Goal: Task Accomplishment & Management: Use online tool/utility

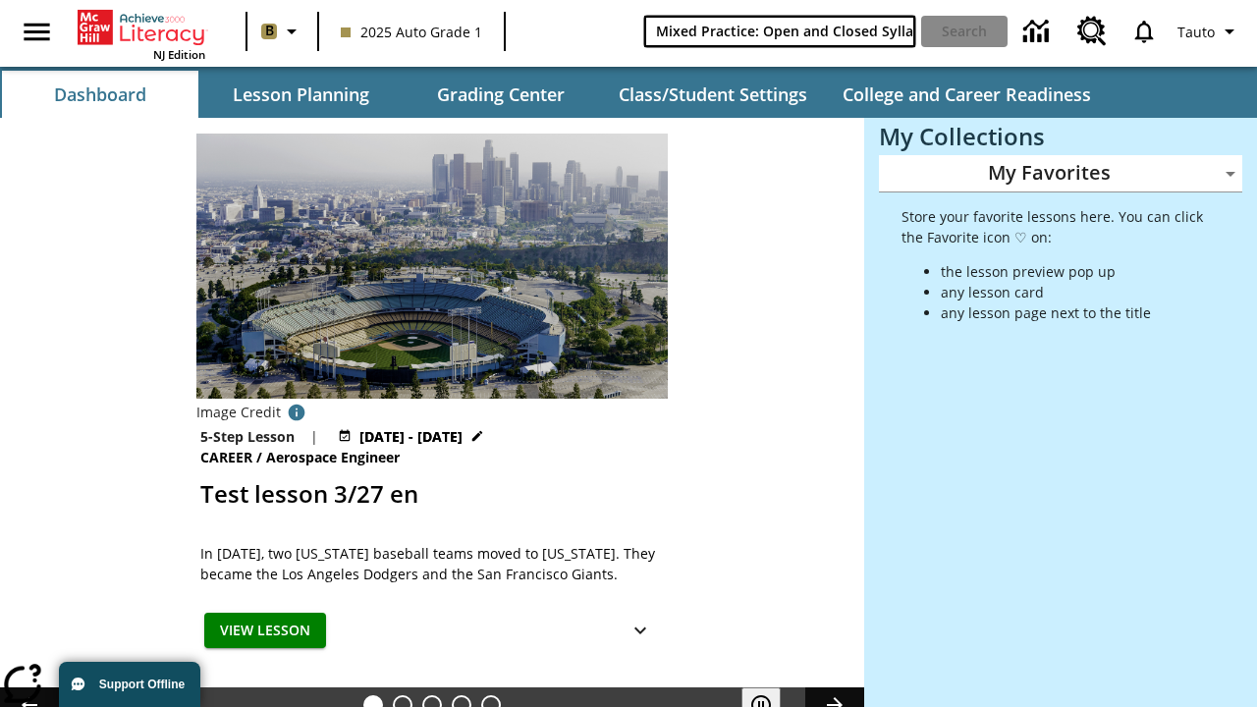
type input "Mixed Practice: Open and Closed Syllables"
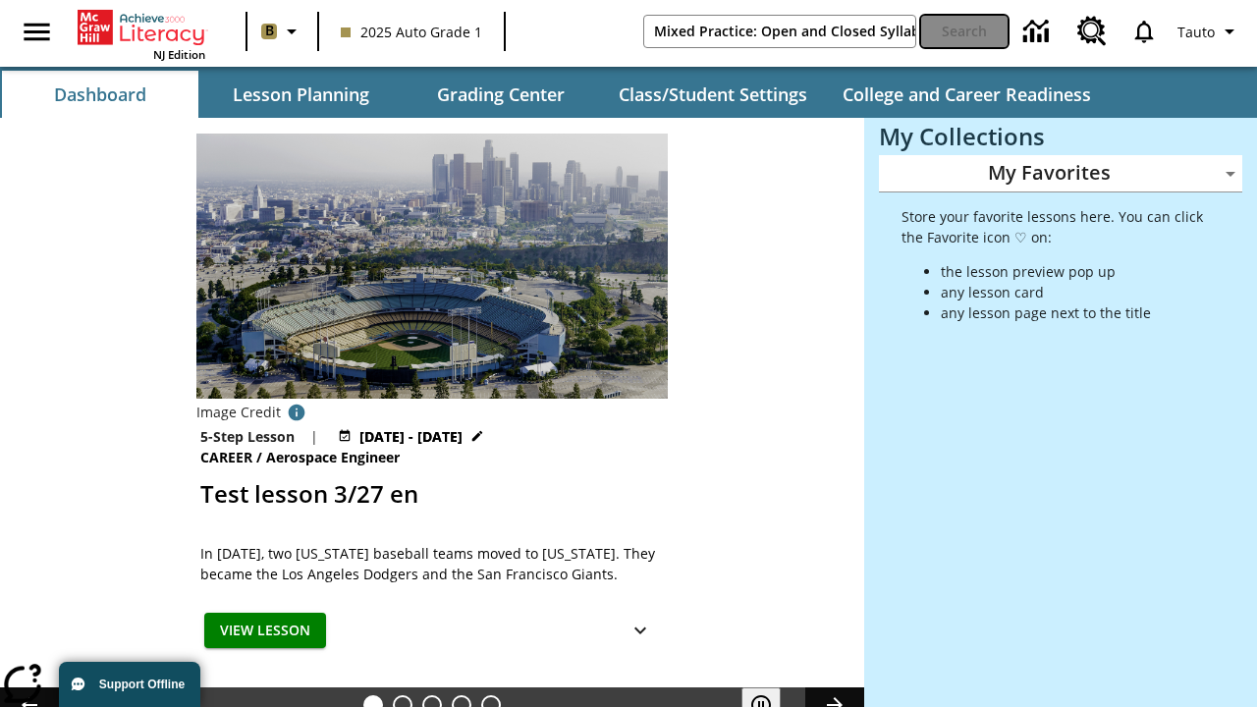
click at [964, 31] on button "Search" at bounding box center [964, 31] width 86 height 31
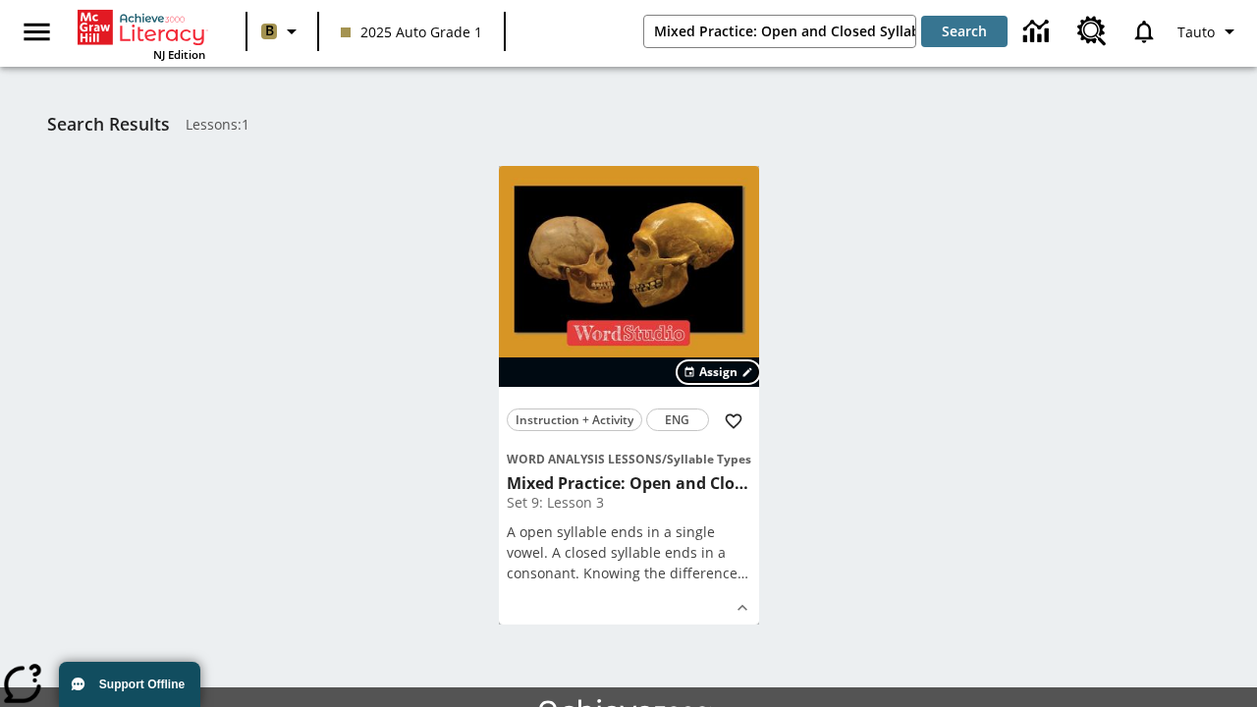
click at [719, 372] on span "Assign" at bounding box center [718, 372] width 38 height 18
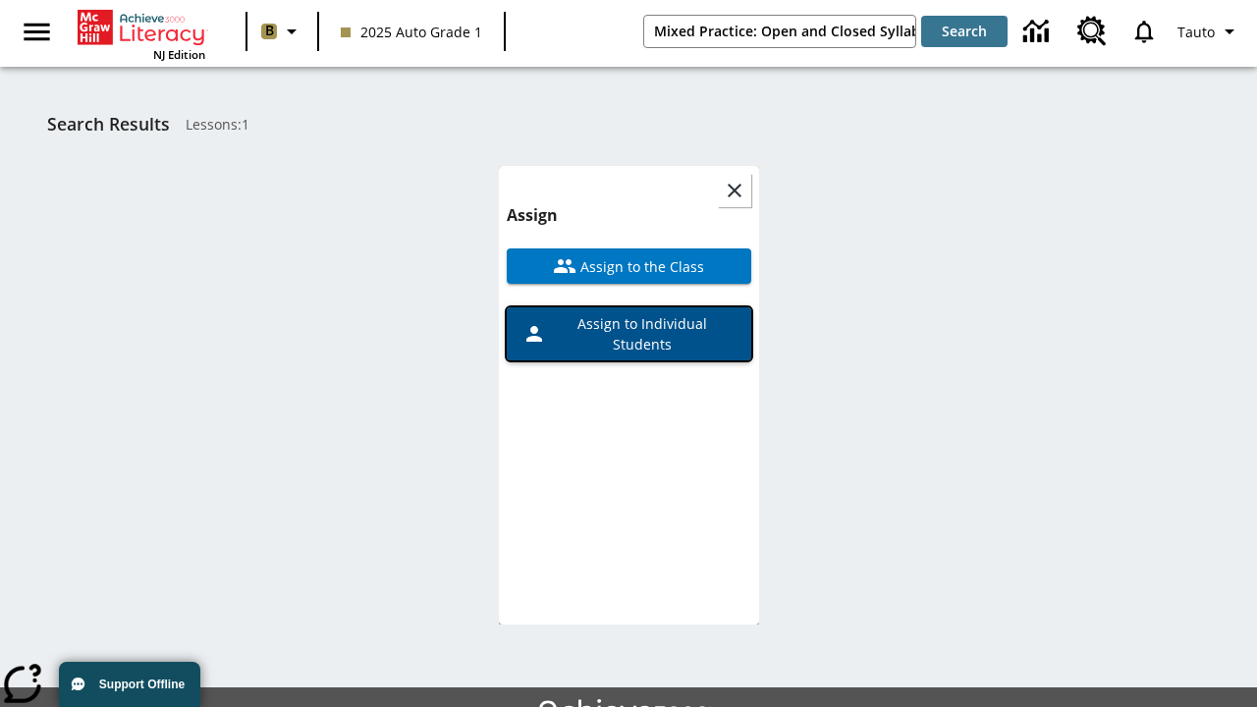
click at [629, 313] on span "Assign to Individual Students" at bounding box center [641, 333] width 190 height 41
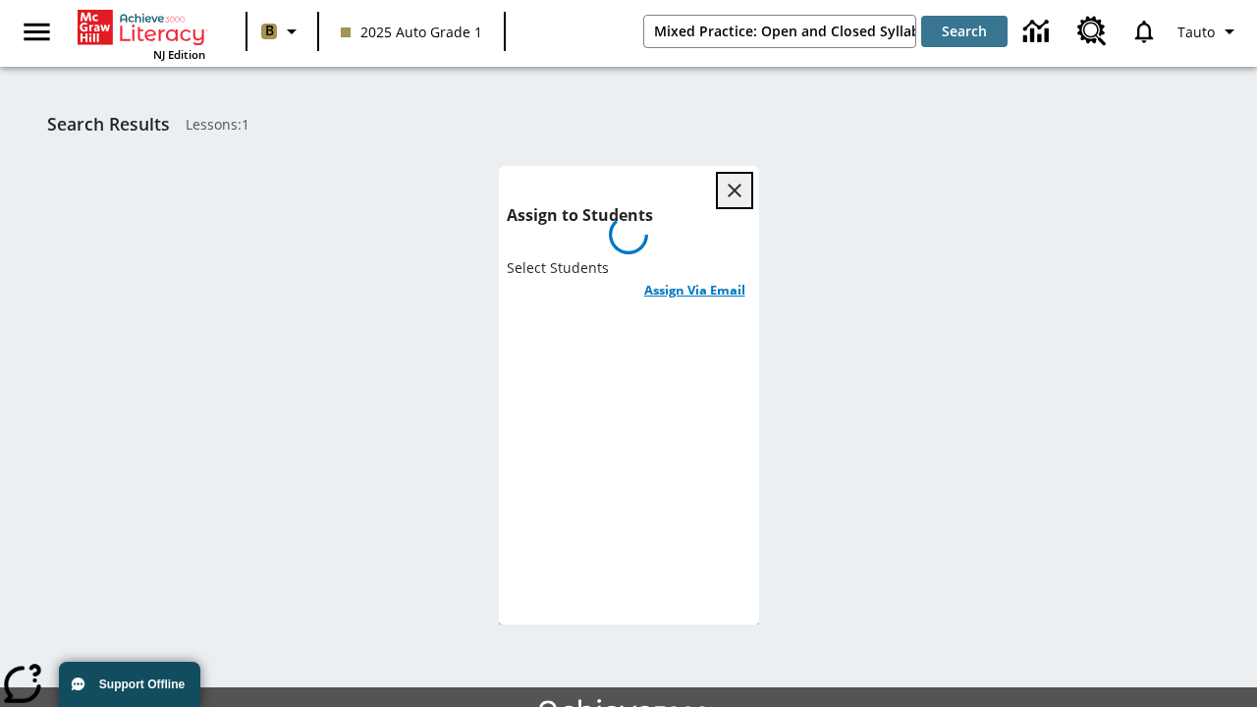
scroll to position [107, 0]
